Goal: Task Accomplishment & Management: Manage account settings

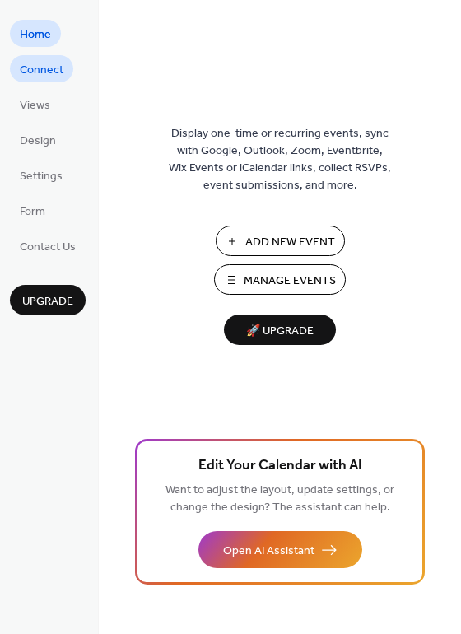
click at [55, 71] on span "Connect" at bounding box center [42, 70] width 44 height 17
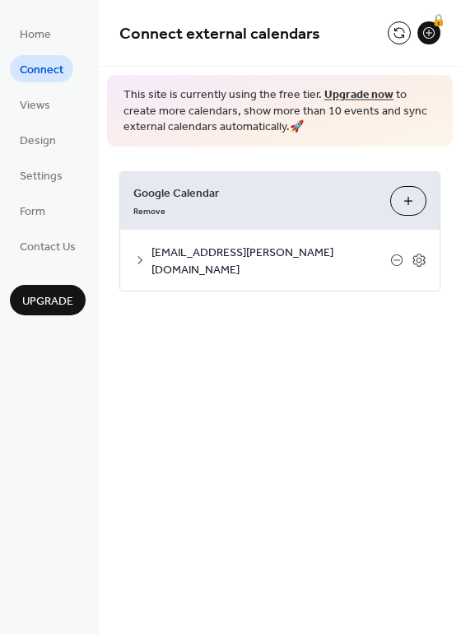
click at [428, 257] on div "[EMAIL_ADDRESS][PERSON_NAME][DOMAIN_NAME]" at bounding box center [280, 260] width 320 height 61
click at [424, 255] on icon at bounding box center [419, 260] width 15 height 15
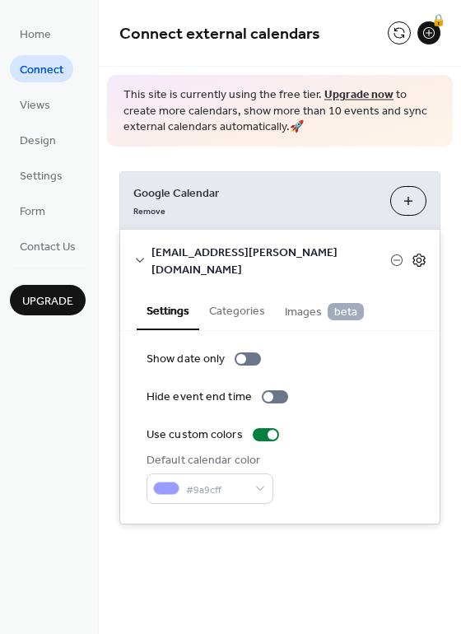
click at [419, 253] on icon at bounding box center [419, 260] width 15 height 15
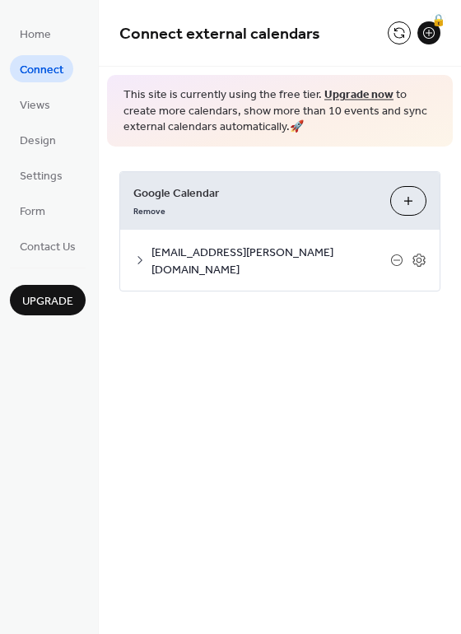
click at [146, 254] on icon at bounding box center [139, 260] width 13 height 13
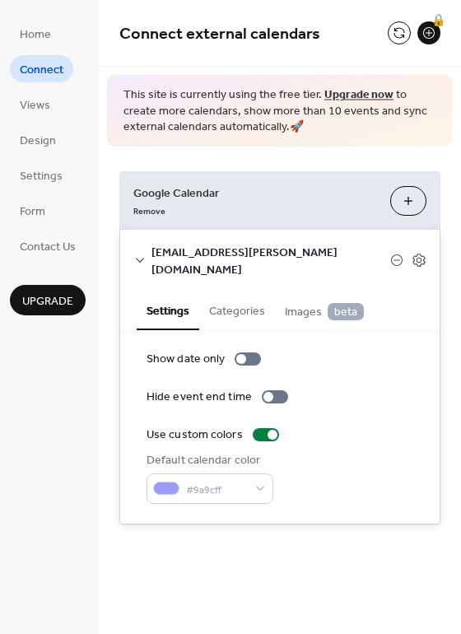
click at [266, 297] on button "Categories" at bounding box center [237, 310] width 76 height 38
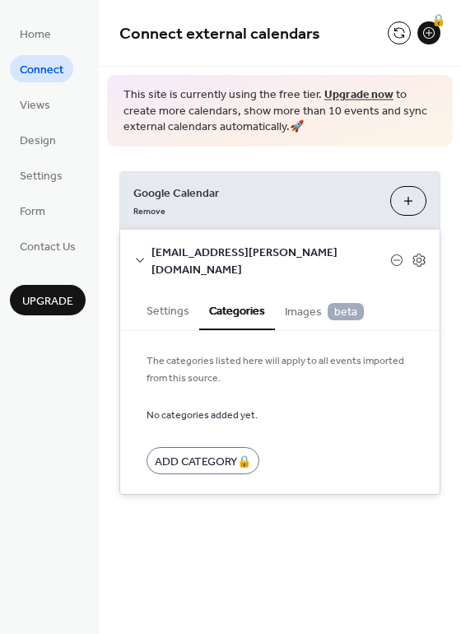
click at [310, 303] on span "Images beta" at bounding box center [324, 312] width 79 height 18
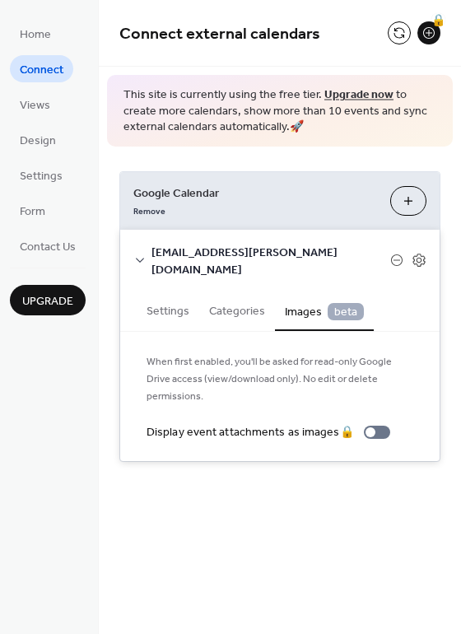
click at [166, 296] on button "Settings" at bounding box center [168, 310] width 63 height 38
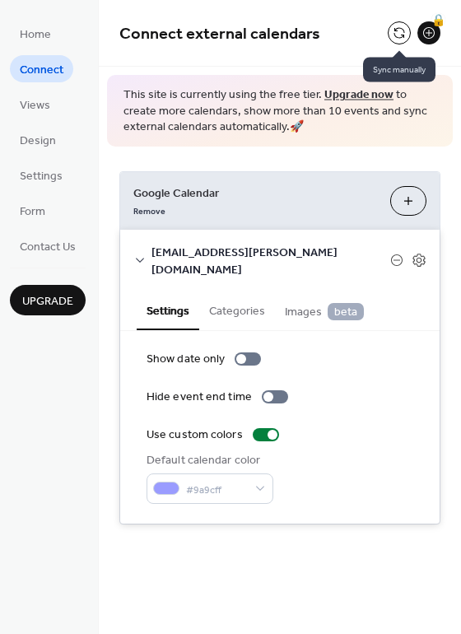
click at [395, 40] on button at bounding box center [399, 32] width 23 height 23
